Goal: Task Accomplishment & Management: Use online tool/utility

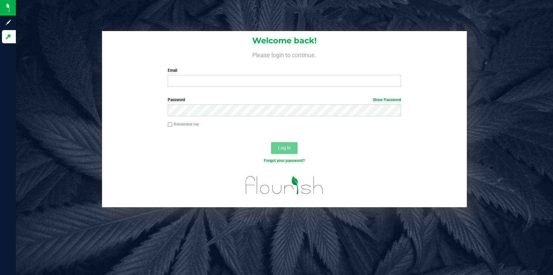
click at [168, 87] on nordpass-icon at bounding box center [168, 87] width 0 height 0
click at [0, 274] on nordpass-autofill-portal at bounding box center [0, 275] width 0 height 0
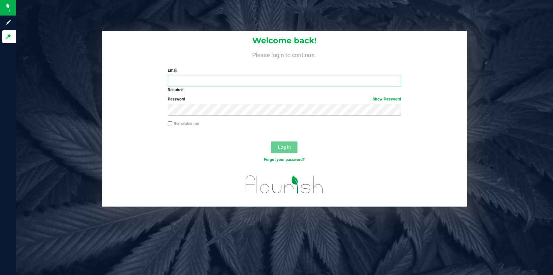
type input "[PERSON_NAME][EMAIL_ADDRESS][DOMAIN_NAME]"
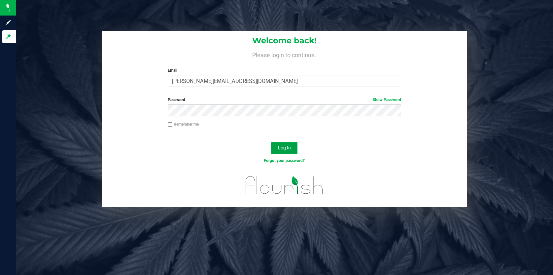
click at [292, 143] on button "Log In" at bounding box center [284, 148] width 26 height 12
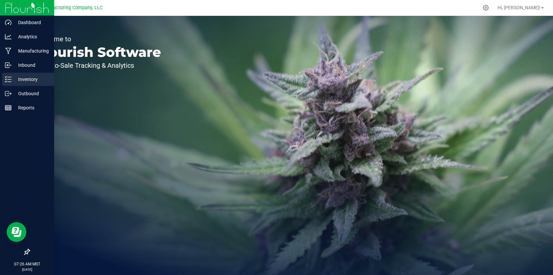
click at [24, 81] on p "Inventory" at bounding box center [32, 79] width 40 height 8
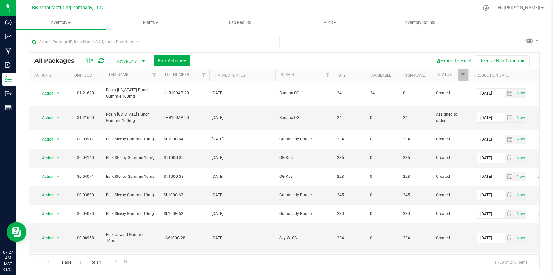
click at [444, 61] on button "Export to Excel" at bounding box center [453, 60] width 44 height 11
